Goal: Task Accomplishment & Management: Use online tool/utility

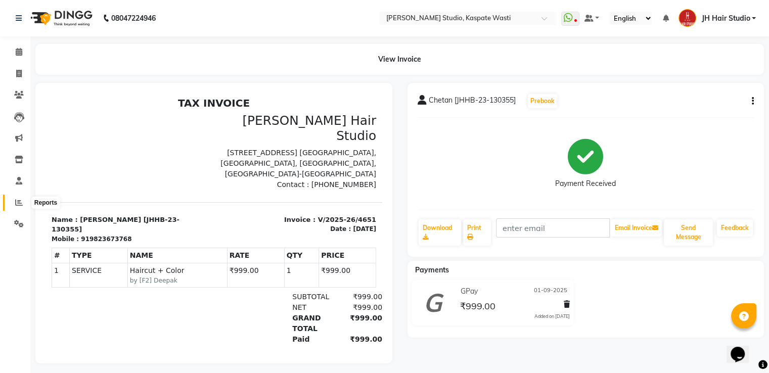
click at [12, 205] on span at bounding box center [19, 203] width 18 height 12
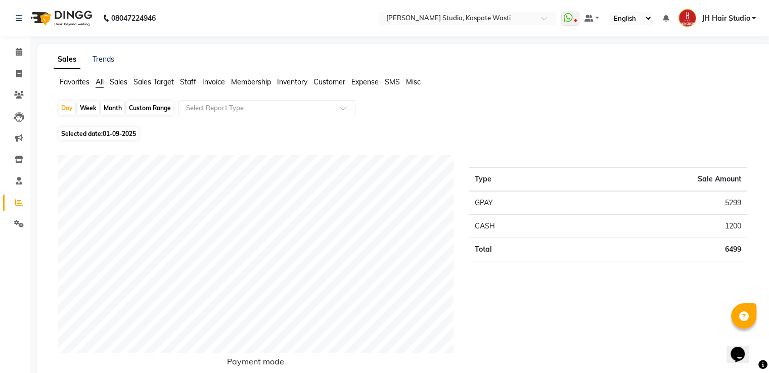
click at [108, 110] on div "Month" at bounding box center [112, 108] width 23 height 14
select select "9"
select select "2025"
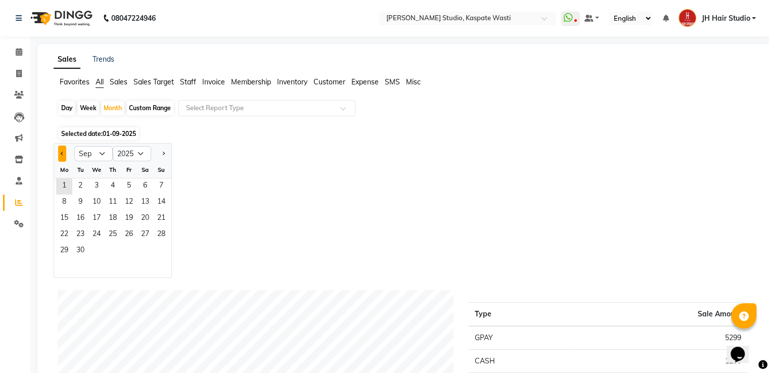
click at [62, 153] on span "Previous month" at bounding box center [63, 153] width 4 height 4
select select "8"
click at [123, 189] on span "1" at bounding box center [129, 186] width 16 height 16
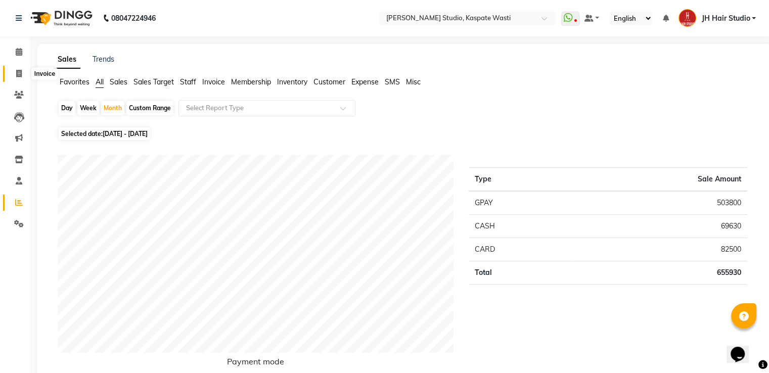
click at [20, 72] on icon at bounding box center [19, 74] width 6 height 8
select select "service"
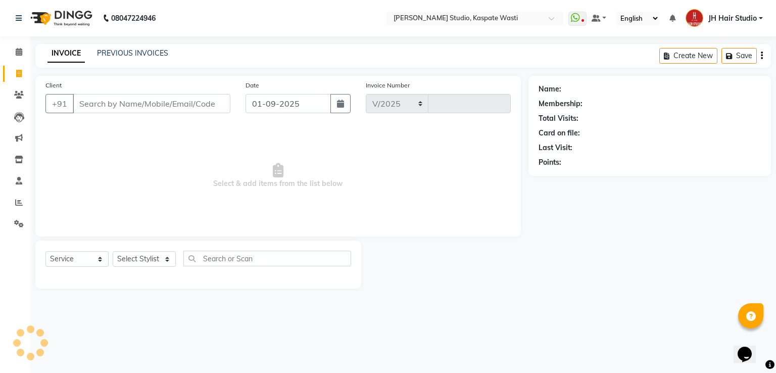
select select "130"
type input "4652"
